Goal: Task Accomplishment & Management: Use online tool/utility

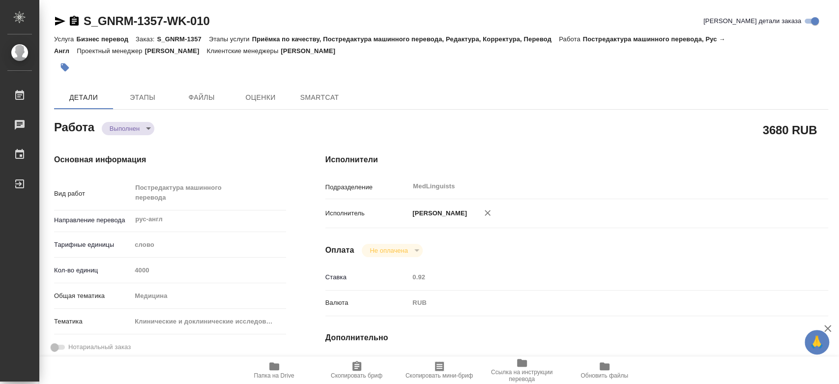
type textarea "x"
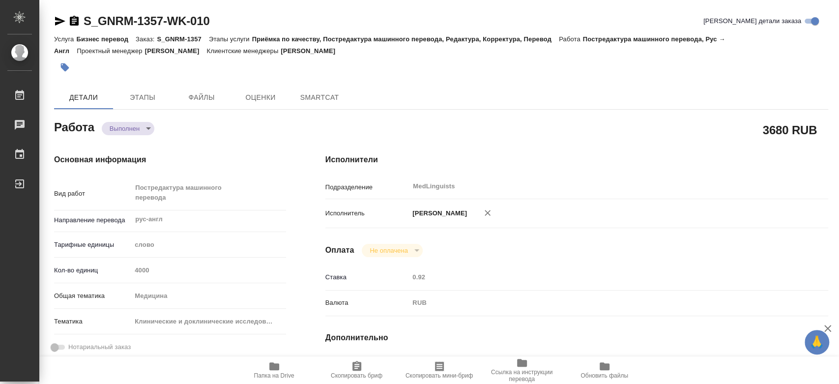
type textarea "x"
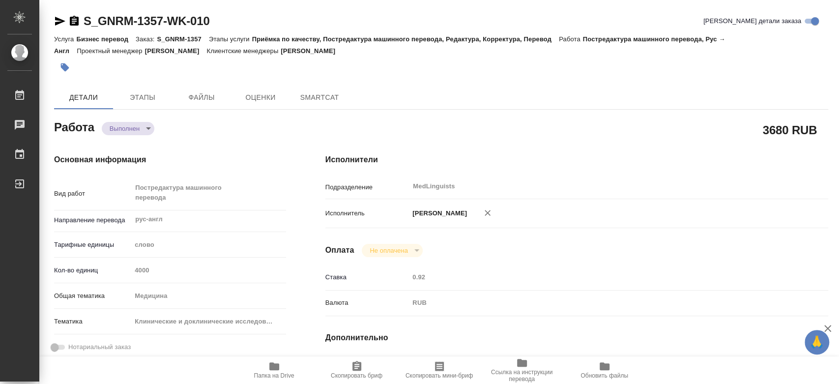
type textarea "x"
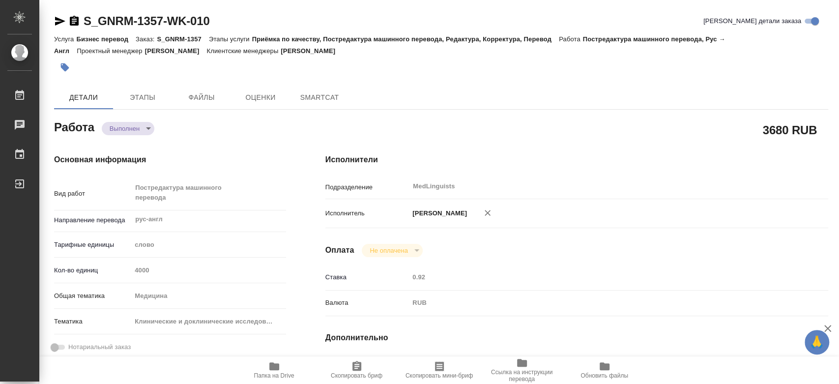
type textarea "x"
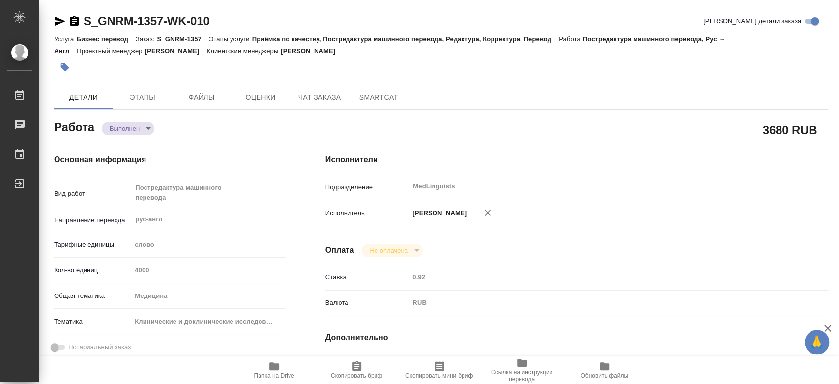
type textarea "x"
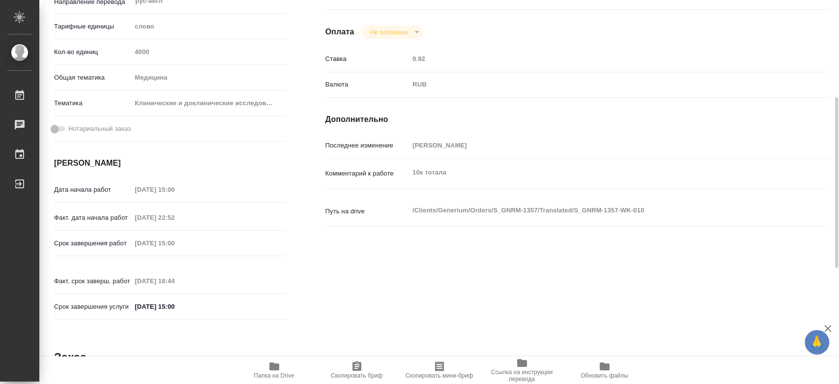
type textarea "x"
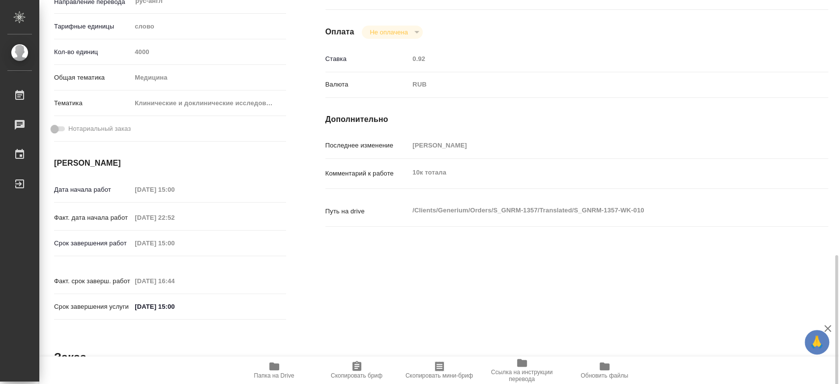
scroll to position [436, 0]
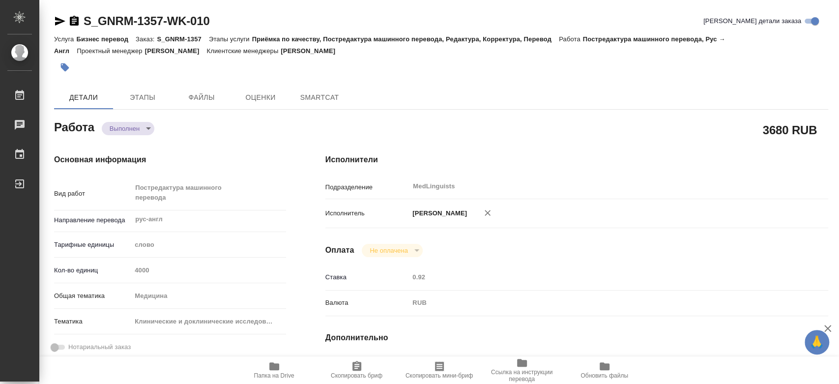
type textarea "x"
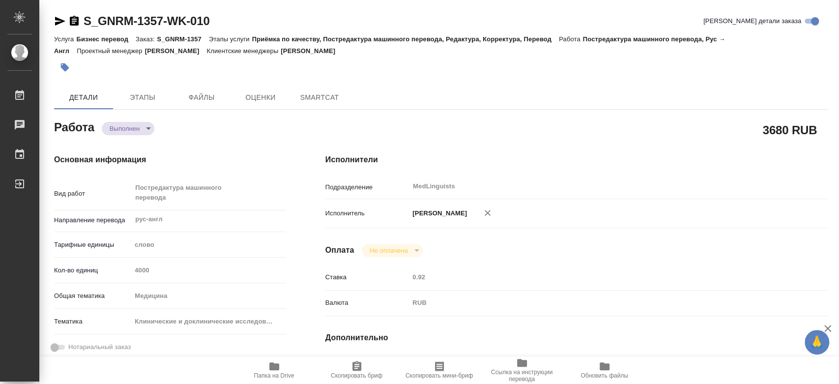
type textarea "x"
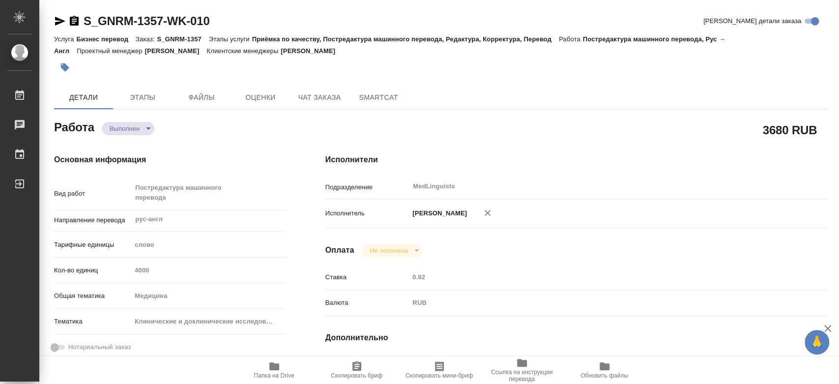
type textarea "x"
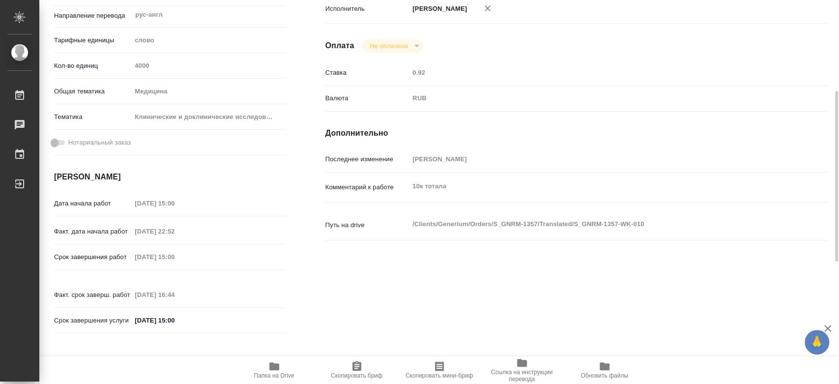
scroll to position [41, 0]
